Goal: Information Seeking & Learning: Learn about a topic

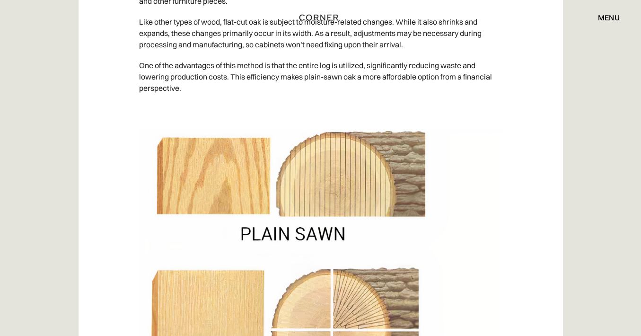
scroll to position [1921, 0]
click at [464, 180] on img at bounding box center [320, 256] width 363 height 255
click at [473, 145] on img at bounding box center [320, 256] width 363 height 255
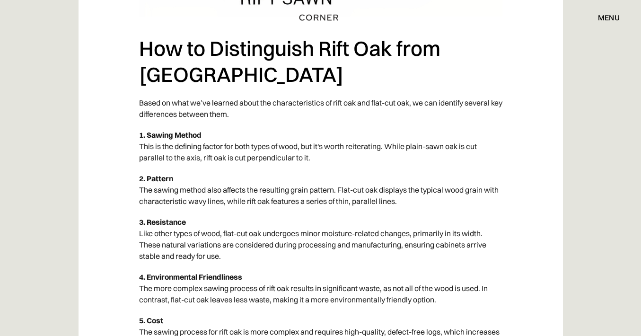
click at [289, 124] on p "1. Sawing Method This is the defining factor for both types of wood, but it's w…" at bounding box center [320, 146] width 363 height 44
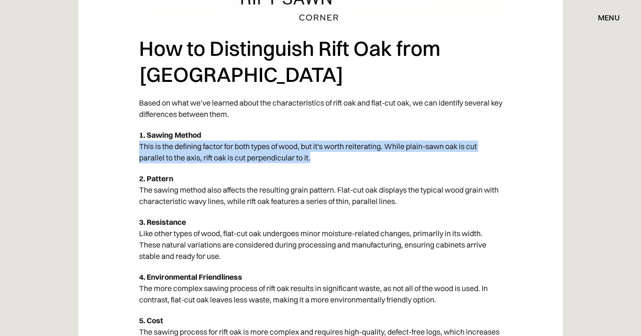
click at [349, 124] on p "1. Sawing Method This is the defining factor for both types of wood, but it's w…" at bounding box center [320, 146] width 363 height 44
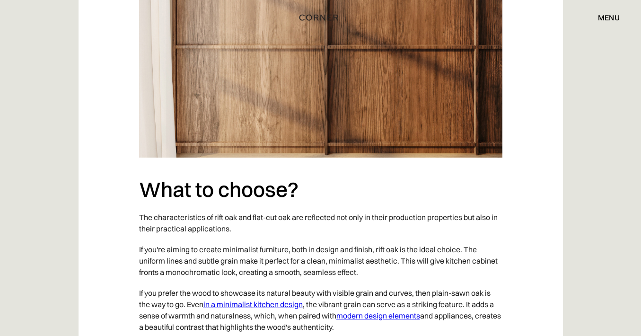
scroll to position [2820, 0]
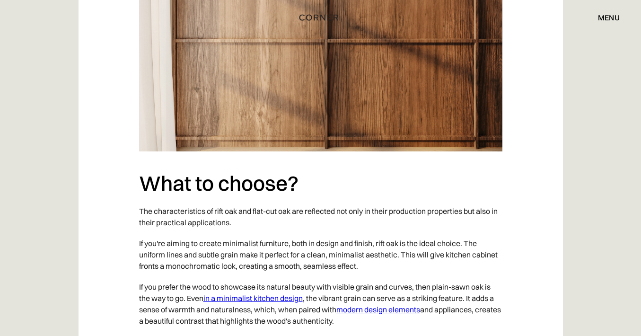
click at [226, 201] on p "The characteristics of rift oak and flat-cut oak are reflected not only in thei…" at bounding box center [320, 217] width 363 height 32
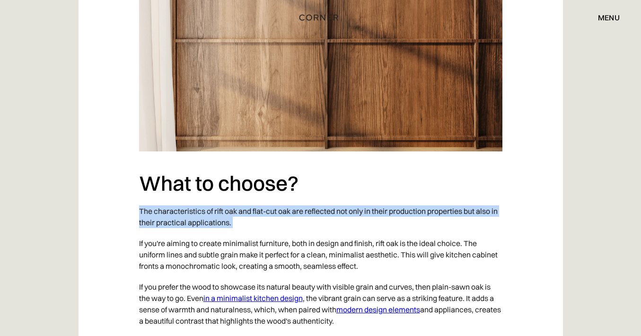
click at [237, 233] on p "If you're aiming to create minimalist furniture, both in design and finish, rif…" at bounding box center [320, 255] width 363 height 44
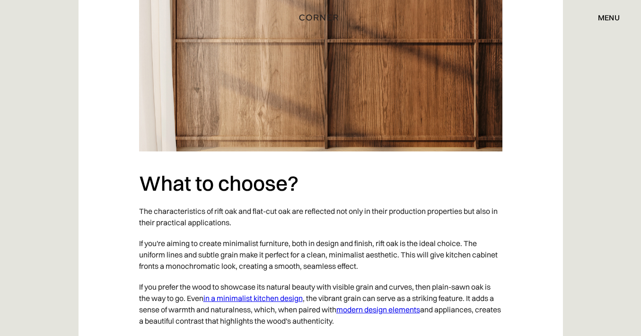
click at [237, 233] on p "If you're aiming to create minimalist furniture, both in design and finish, rif…" at bounding box center [320, 255] width 363 height 44
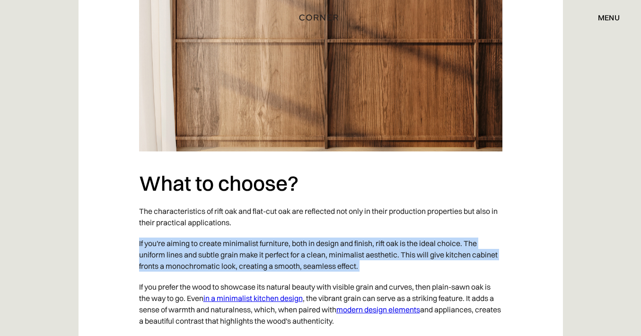
click at [333, 233] on p "If you're aiming to create minimalist furniture, both in design and finish, rif…" at bounding box center [320, 255] width 363 height 44
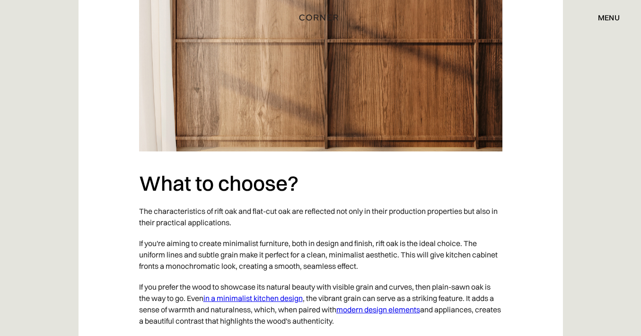
click at [333, 233] on p "If you're aiming to create minimalist furniture, both in design and finish, rif…" at bounding box center [320, 255] width 363 height 44
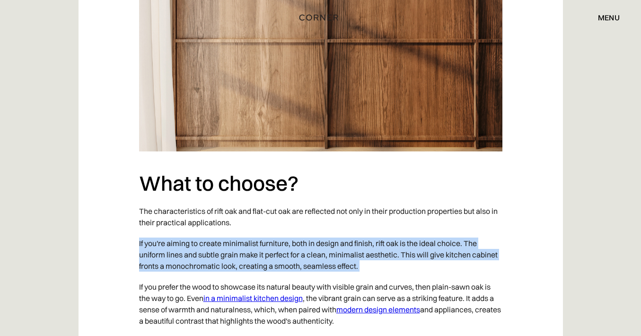
click at [409, 233] on p "If you're aiming to create minimalist furniture, both in design and finish, rif…" at bounding box center [320, 255] width 363 height 44
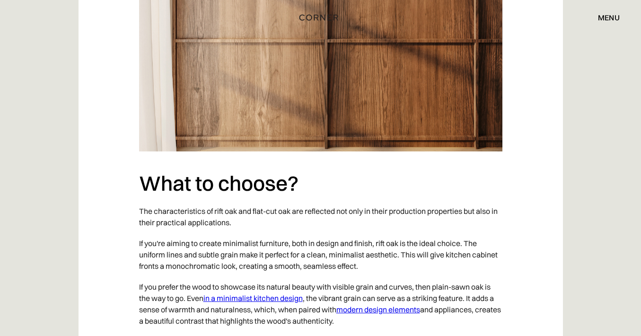
click at [245, 233] on p "If you're aiming to create minimalist furniture, both in design and finish, rif…" at bounding box center [320, 255] width 363 height 44
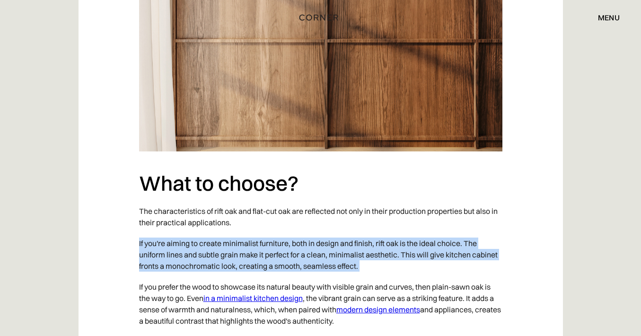
click at [188, 233] on p "If you're aiming to create minimalist furniture, both in design and finish, rif…" at bounding box center [320, 255] width 363 height 44
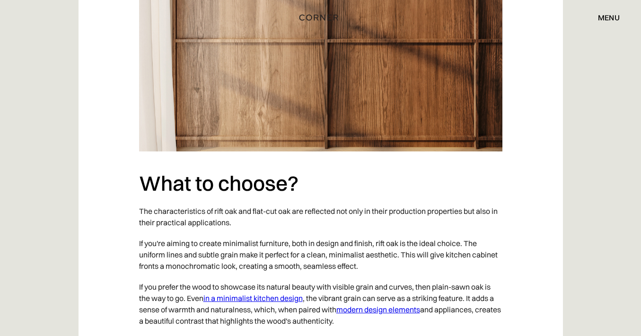
click at [188, 233] on p "If you're aiming to create minimalist furniture, both in design and finish, rif…" at bounding box center [320, 255] width 363 height 44
click at [242, 233] on p "If you're aiming to create minimalist furniture, both in design and finish, rif…" at bounding box center [320, 255] width 363 height 44
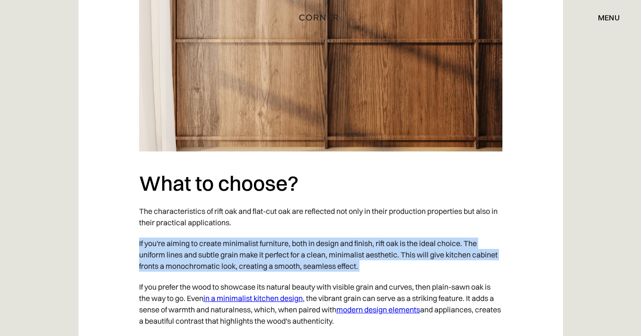
click at [333, 233] on p "If you're aiming to create minimalist furniture, both in design and finish, rif…" at bounding box center [320, 255] width 363 height 44
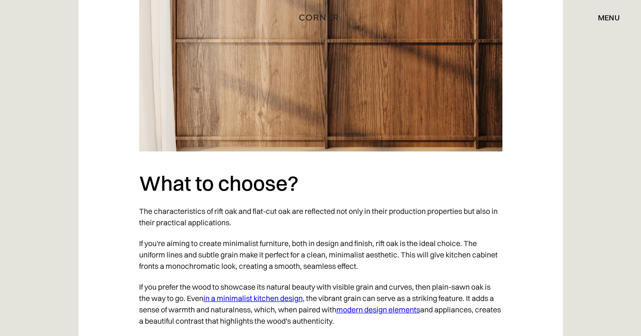
click at [333, 233] on p "If you're aiming to create minimalist furniture, both in design and finish, rif…" at bounding box center [320, 255] width 363 height 44
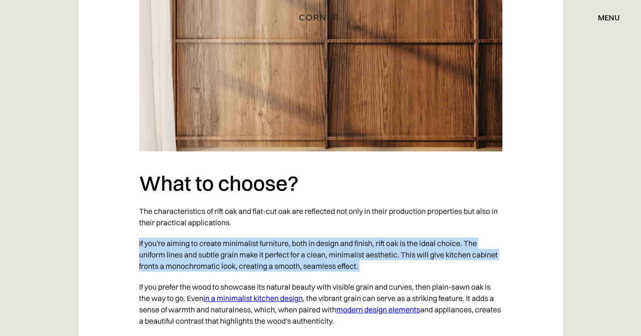
click at [375, 233] on p "If you're aiming to create minimalist furniture, both in design and finish, rif…" at bounding box center [320, 255] width 363 height 44
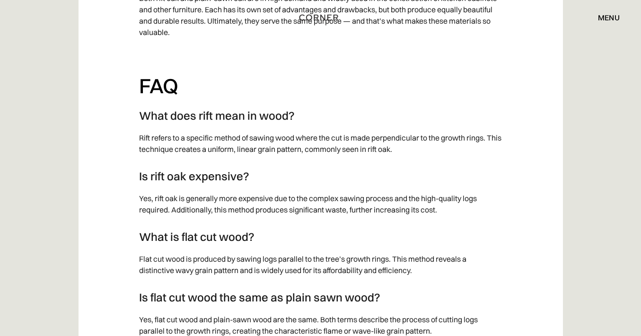
scroll to position [3162, 0]
click at [228, 189] on p "‍ Yes, rift oak is generally more expensive due to the complex sawing process a…" at bounding box center [320, 205] width 363 height 32
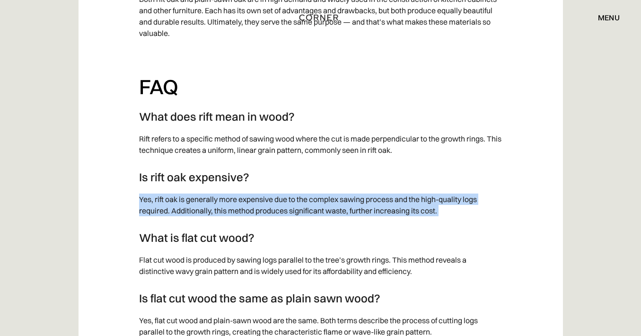
click at [290, 189] on p "‍ Yes, rift oak is generally more expensive due to the complex sawing process a…" at bounding box center [320, 205] width 363 height 32
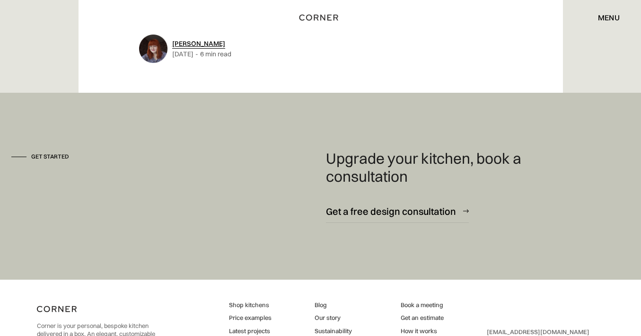
scroll to position [3537, 0]
